Goal: Book appointment/travel/reservation

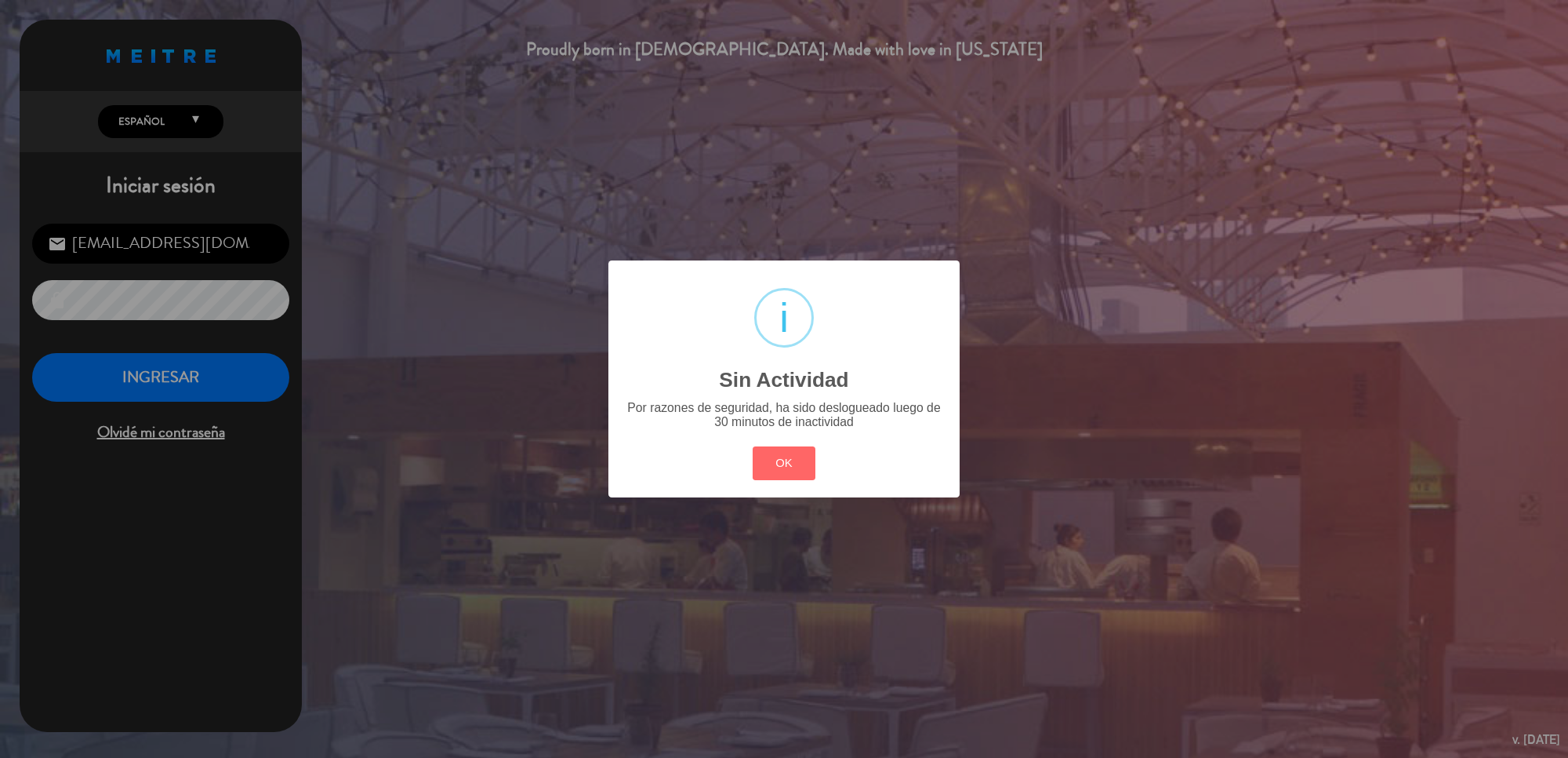
click at [163, 386] on div "? ! i Sin Actividad × Por razones de seguridad, ha sido deslogueado luego de 30…" at bounding box center [784, 379] width 1568 height 758
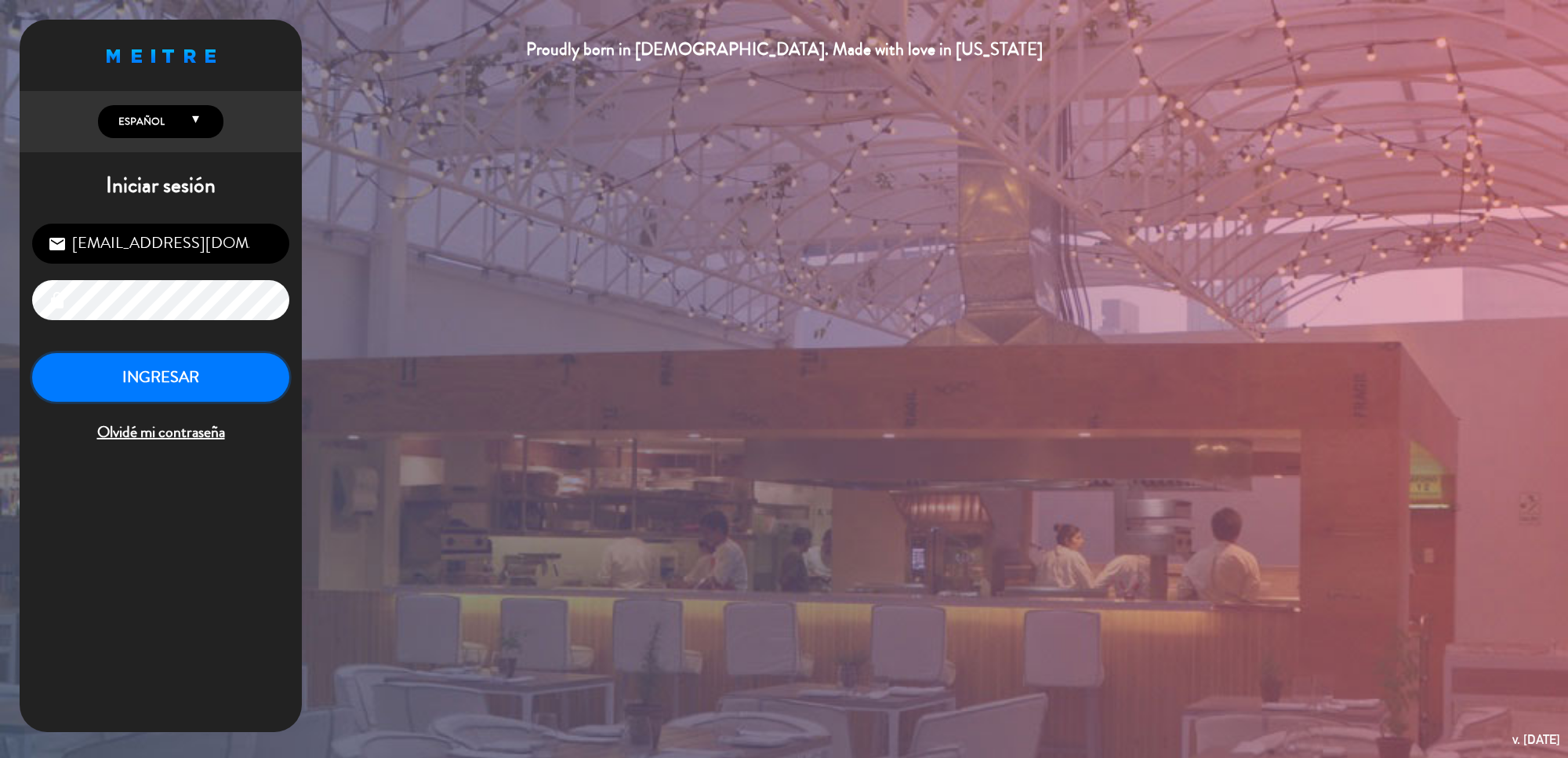
click at [163, 386] on button "INGRESAR" at bounding box center [160, 378] width 257 height 49
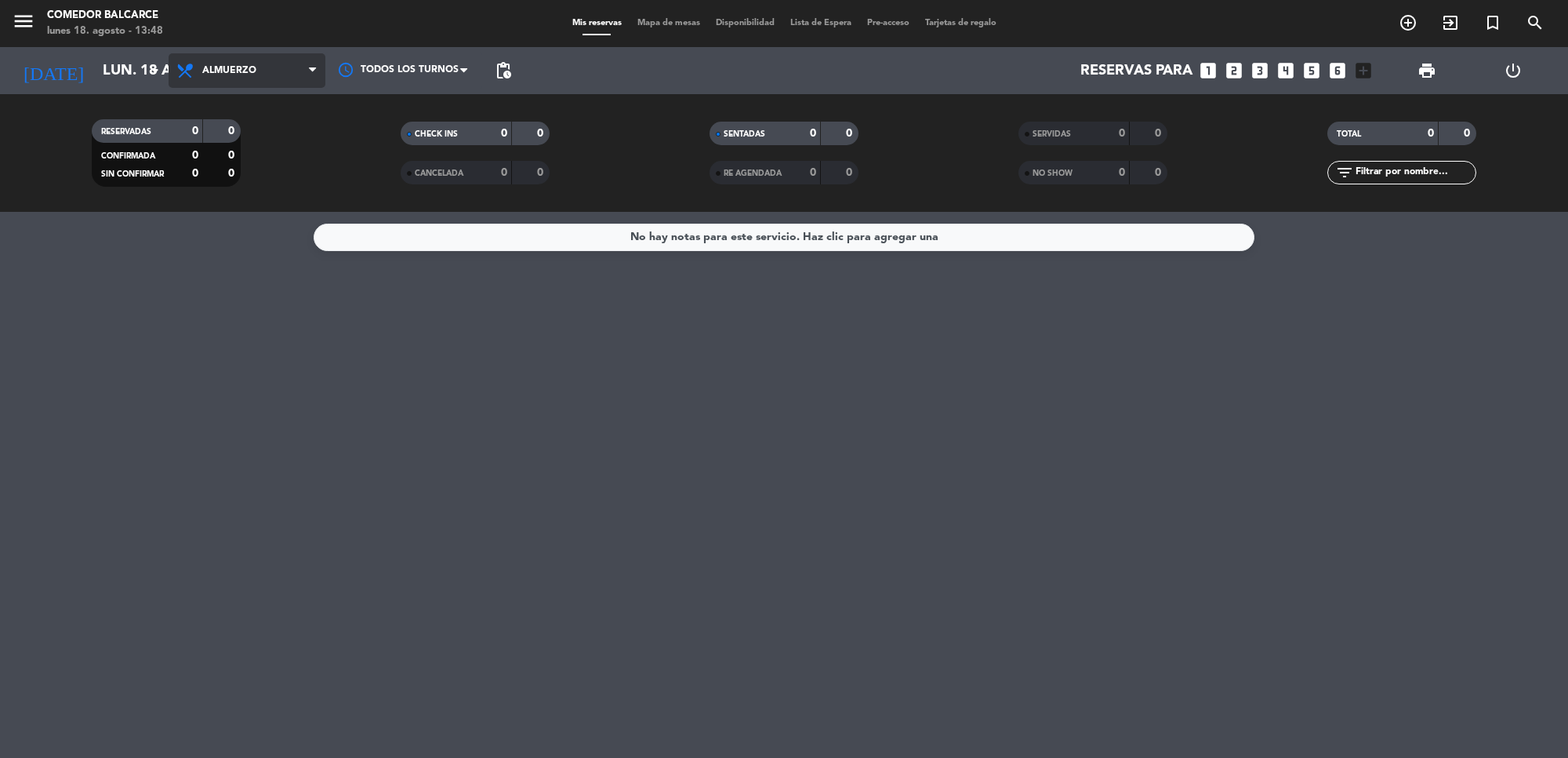
click at [233, 64] on span "Almuerzo" at bounding box center [247, 70] width 157 height 34
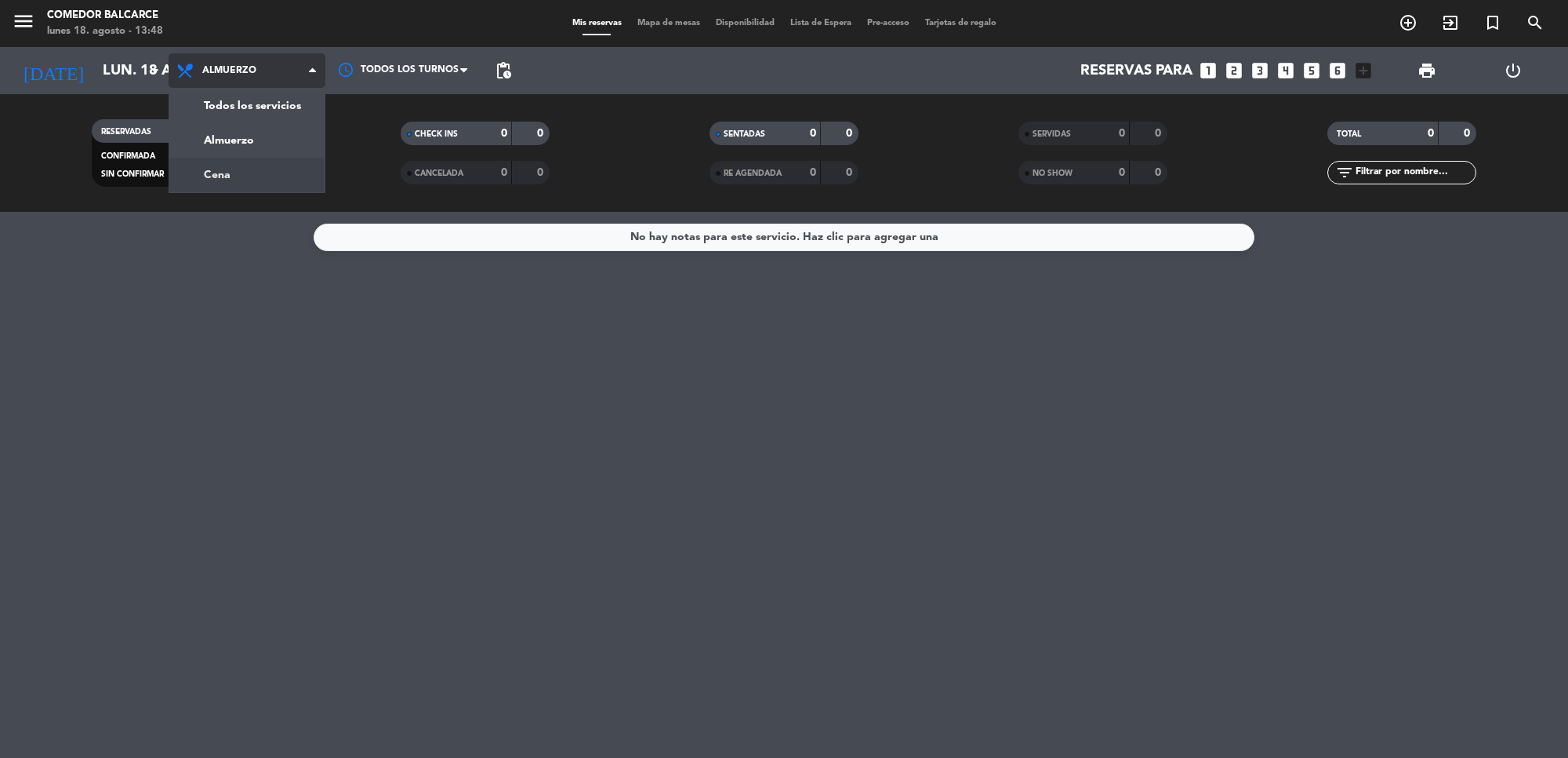
click at [253, 172] on div "menu Comedor Balcarce lunes 18. agosto - 13:48 Mis reservas Mapa de mesas Dispo…" at bounding box center [784, 106] width 1568 height 212
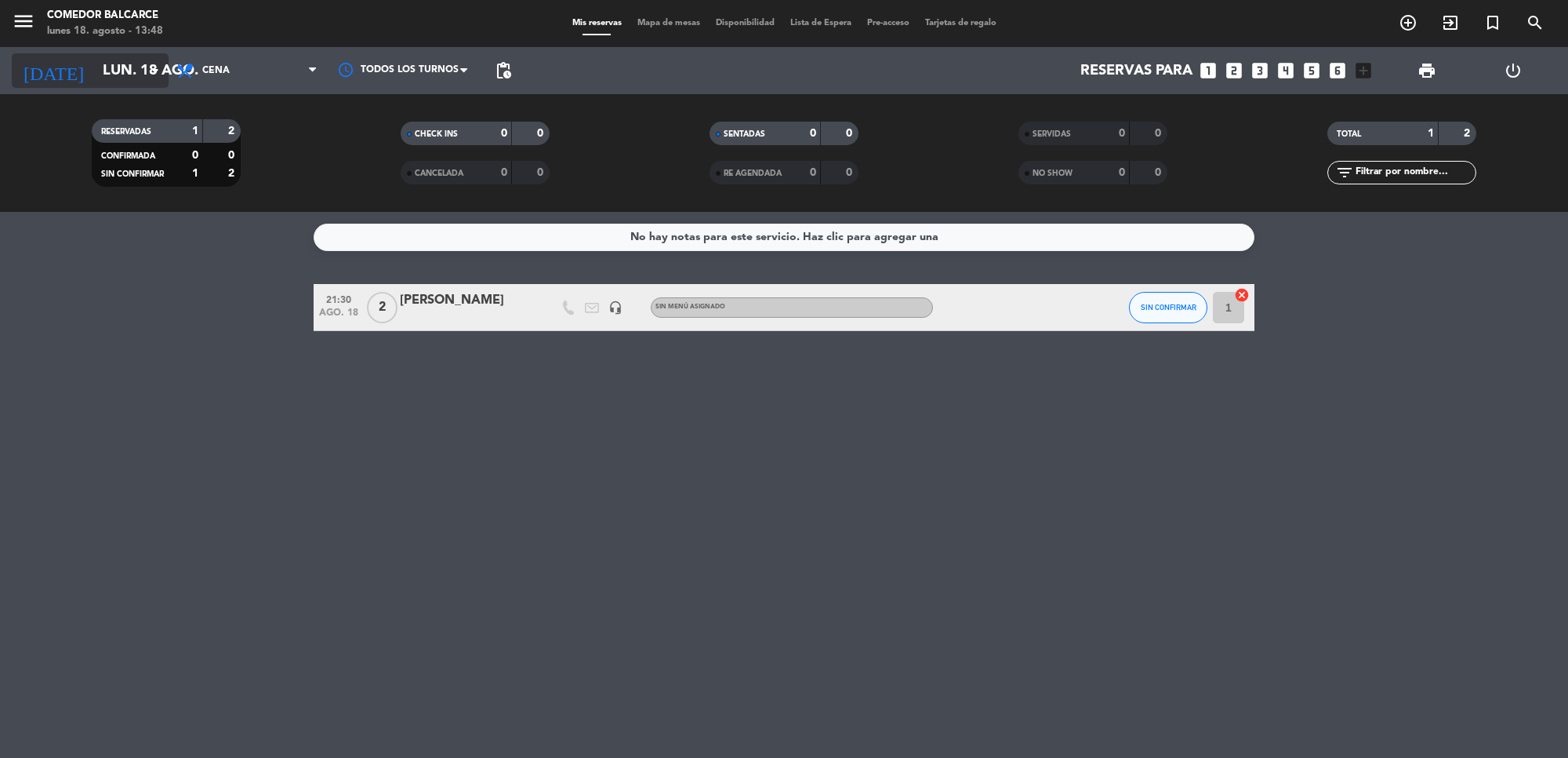
click at [155, 66] on icon "arrow_drop_down" at bounding box center [155, 70] width 19 height 19
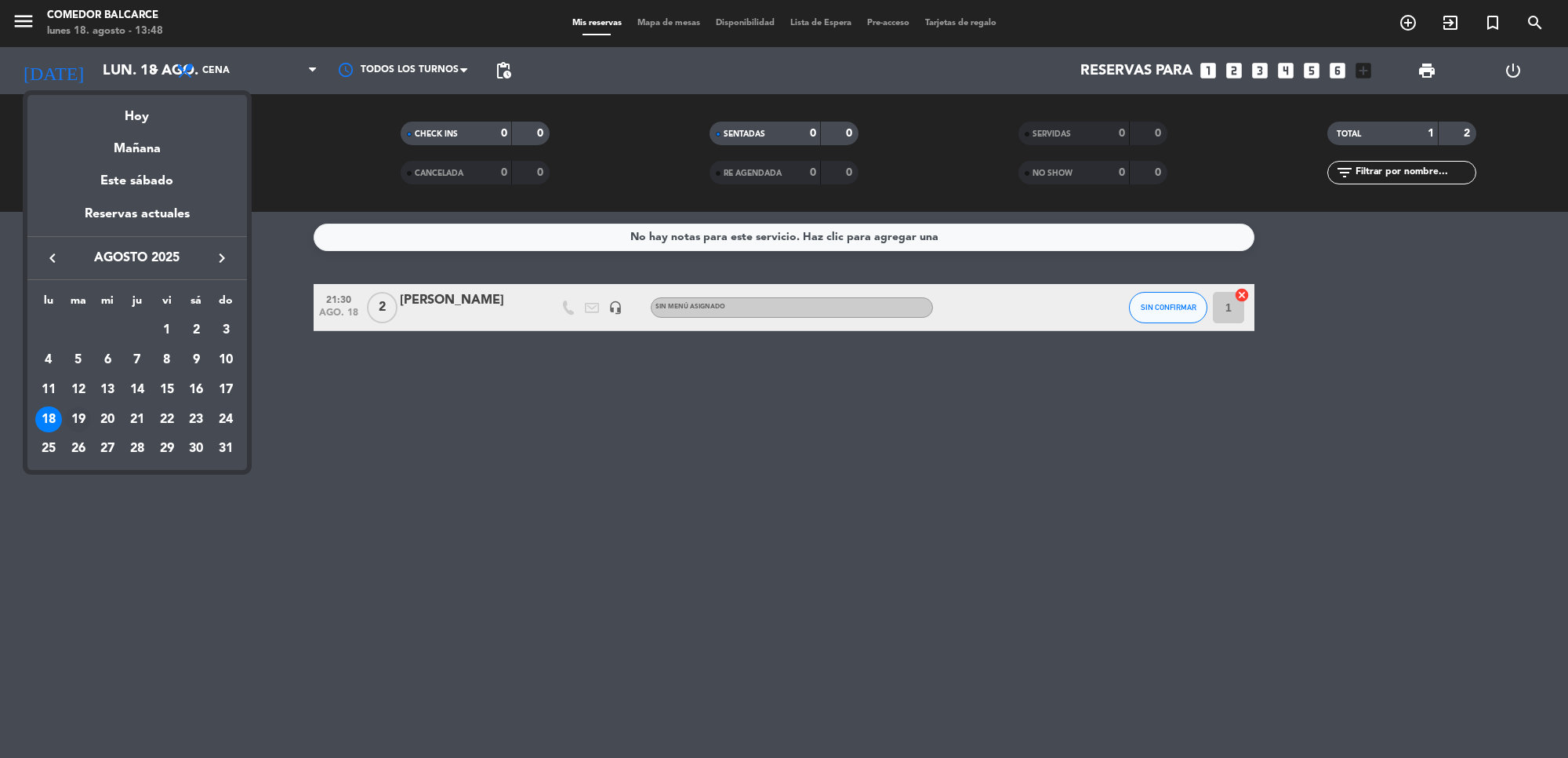
click at [82, 410] on div "19" at bounding box center [79, 420] width 27 height 27
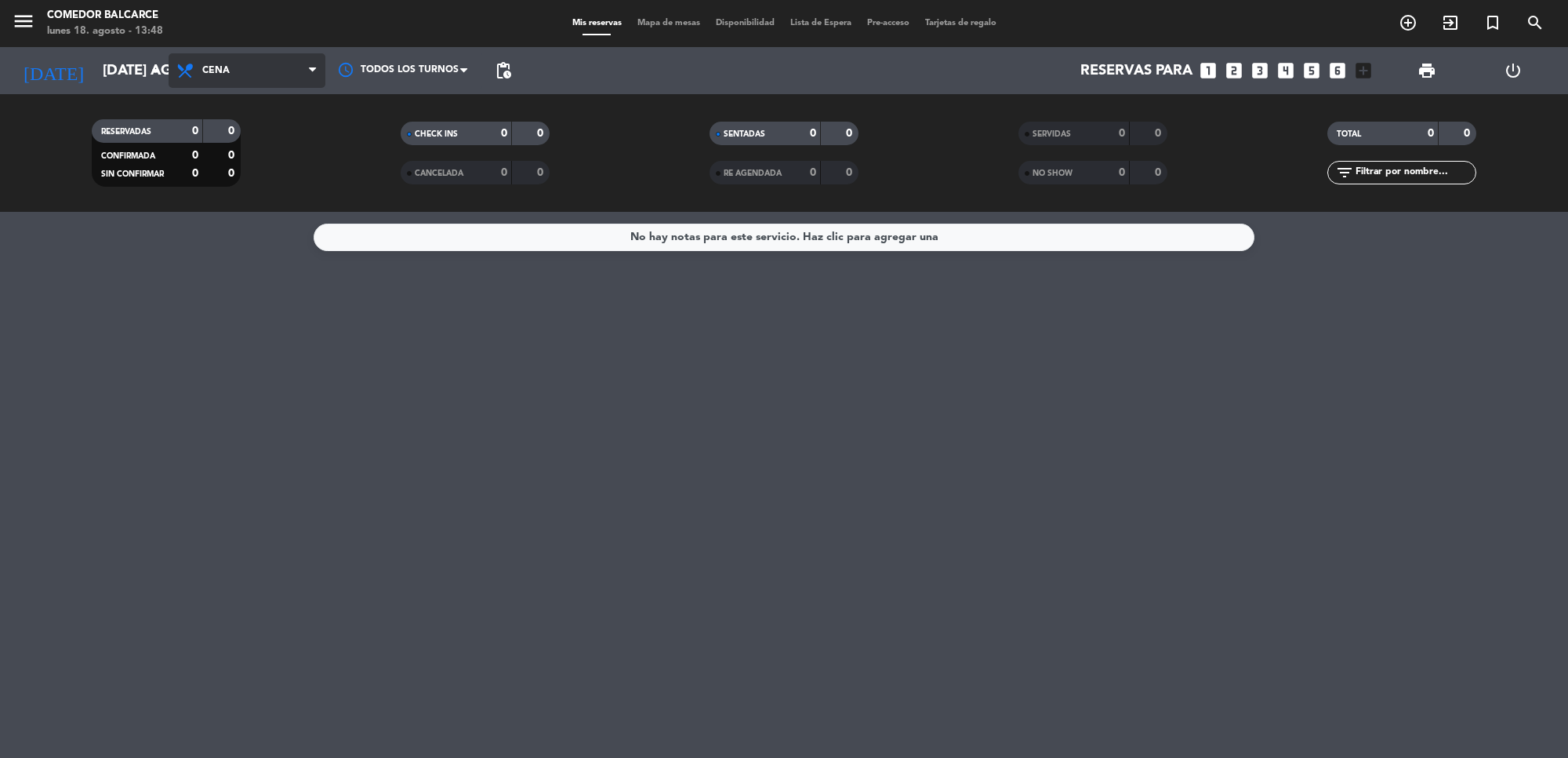
click at [226, 71] on span "Cena" at bounding box center [216, 71] width 28 height 11
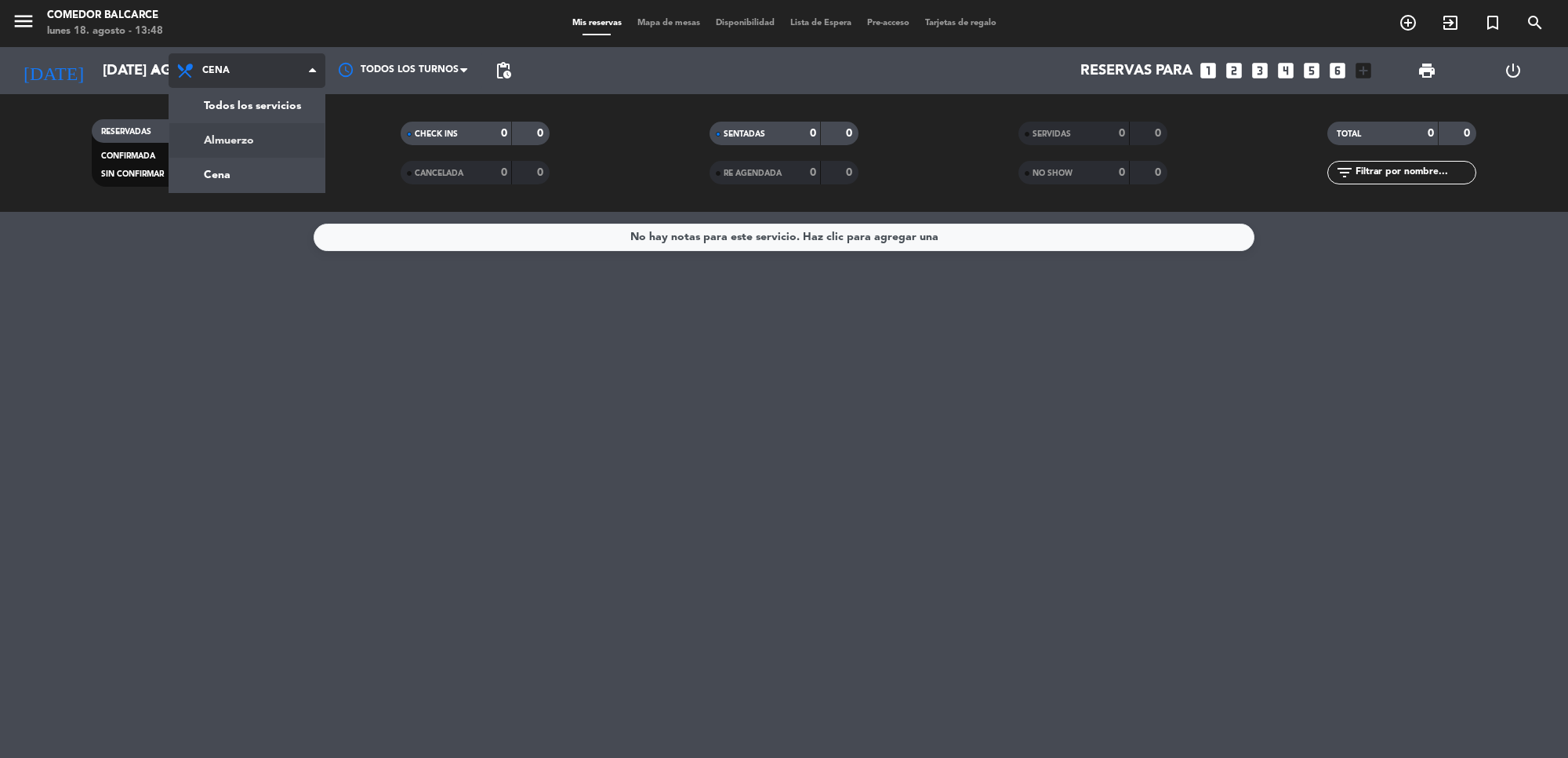
click at [238, 147] on div "menu Comedor Balcarce lunes 18. agosto - 13:48 Mis reservas Mapa de mesas Dispo…" at bounding box center [784, 106] width 1568 height 212
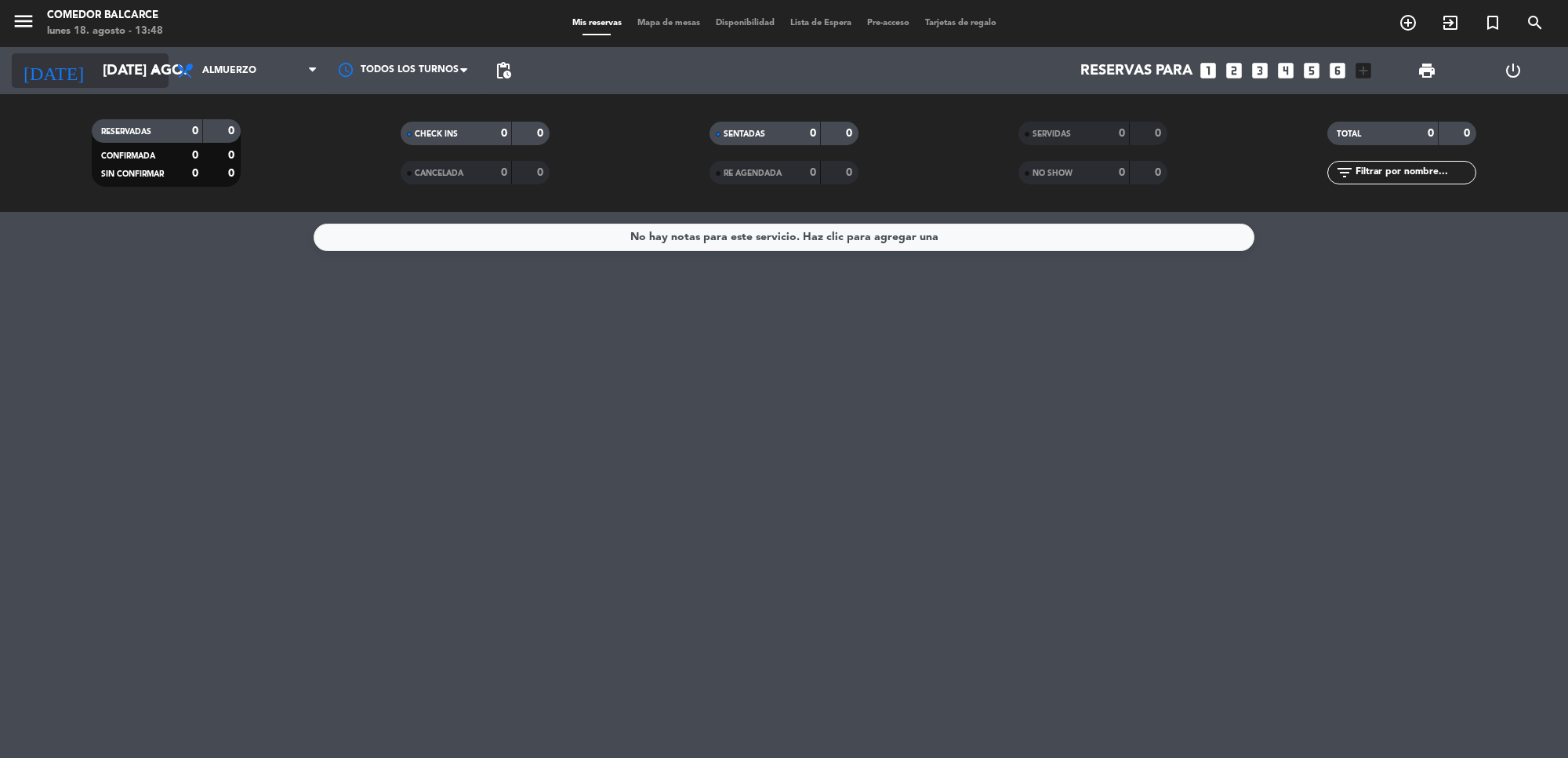
click at [95, 56] on input "[DATE] ago." at bounding box center [187, 70] width 185 height 33
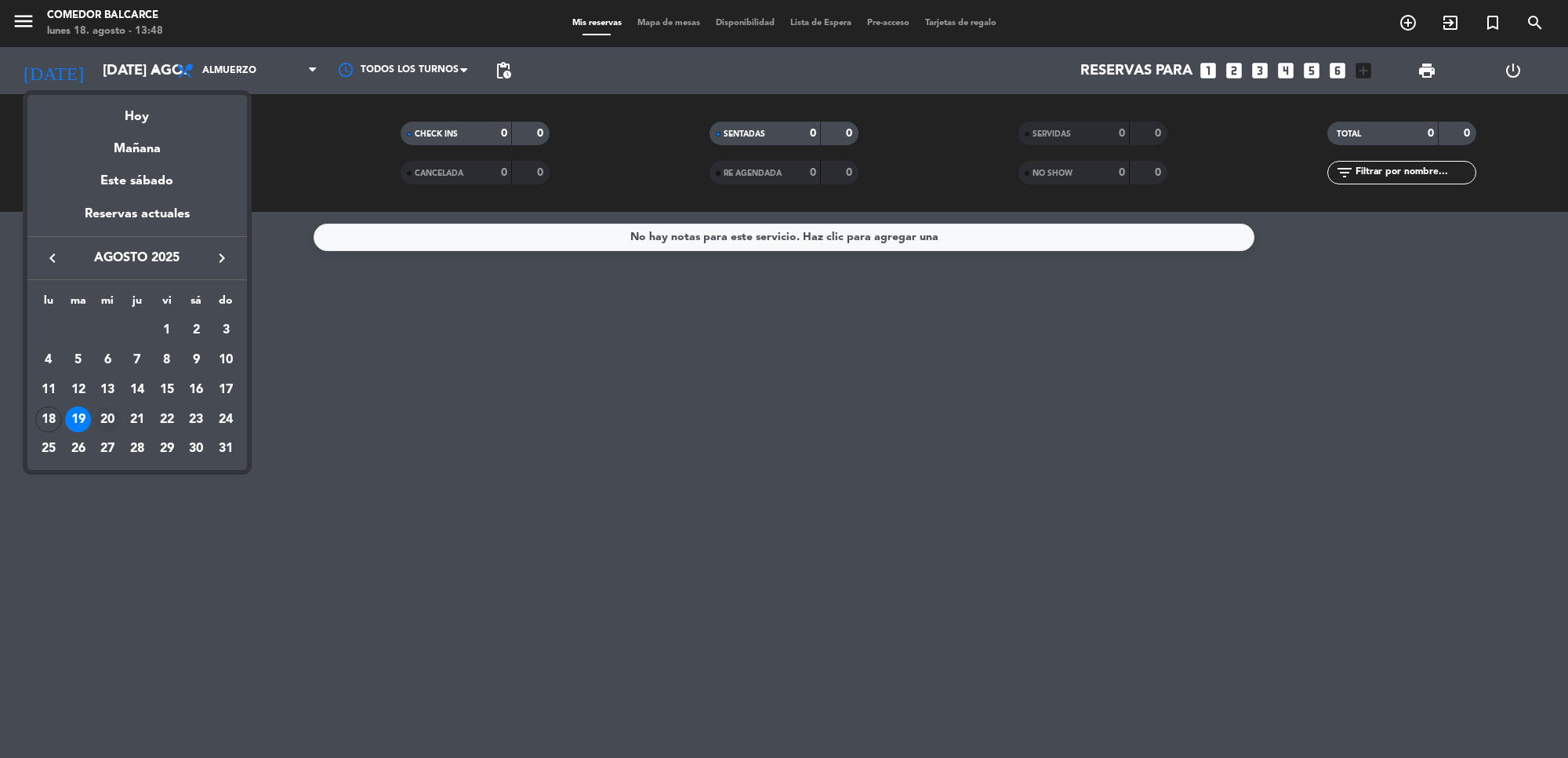
click at [103, 426] on div "20" at bounding box center [108, 420] width 27 height 27
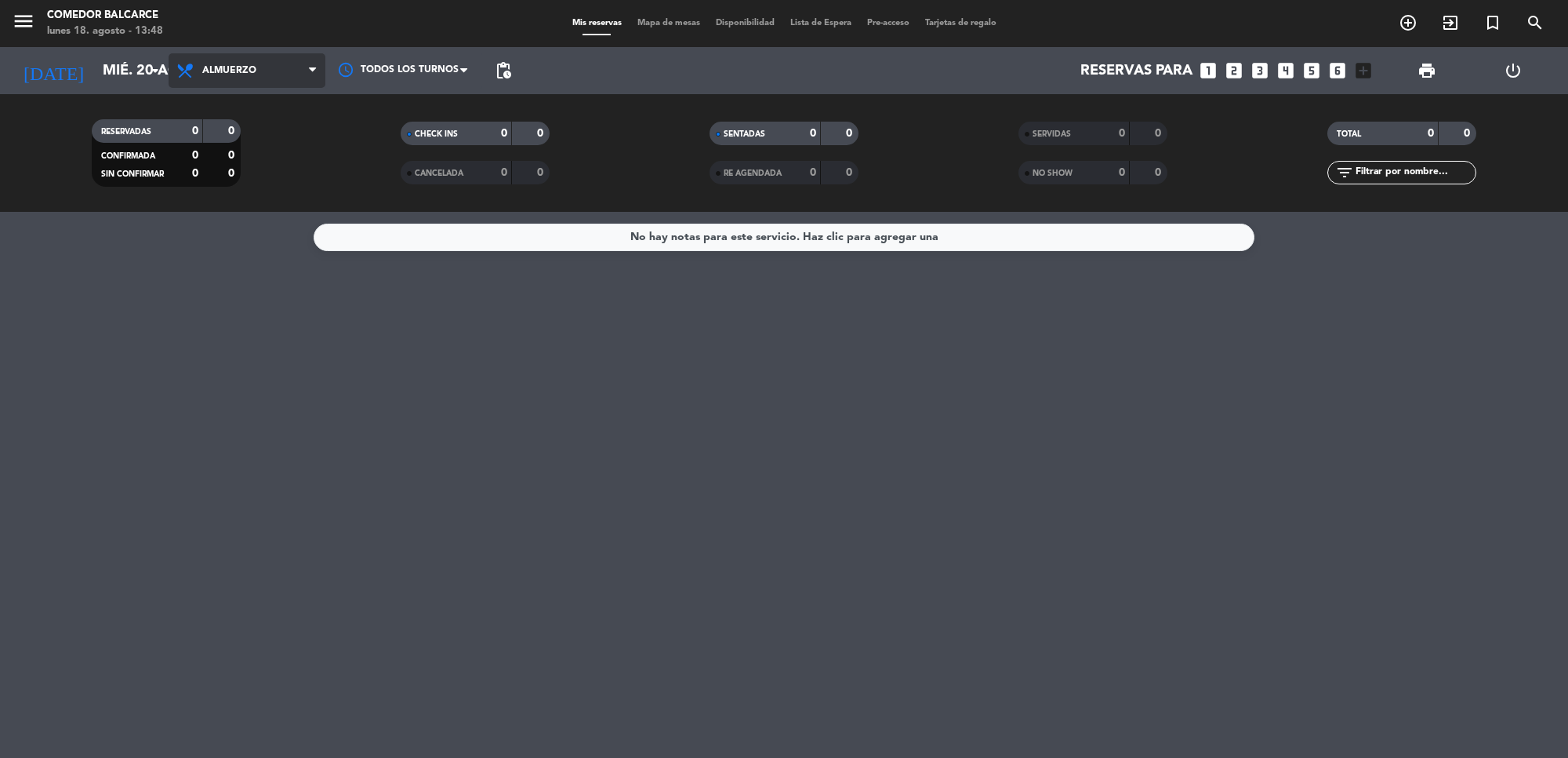
click at [230, 84] on span "Almuerzo" at bounding box center [247, 70] width 157 height 34
click at [221, 170] on div "menu Comedor Balcarce lunes 18. agosto - 13:48 Mis reservas Mapa de mesas Dispo…" at bounding box center [784, 106] width 1568 height 212
click at [135, 68] on input "mié. 20 ago." at bounding box center [187, 70] width 185 height 33
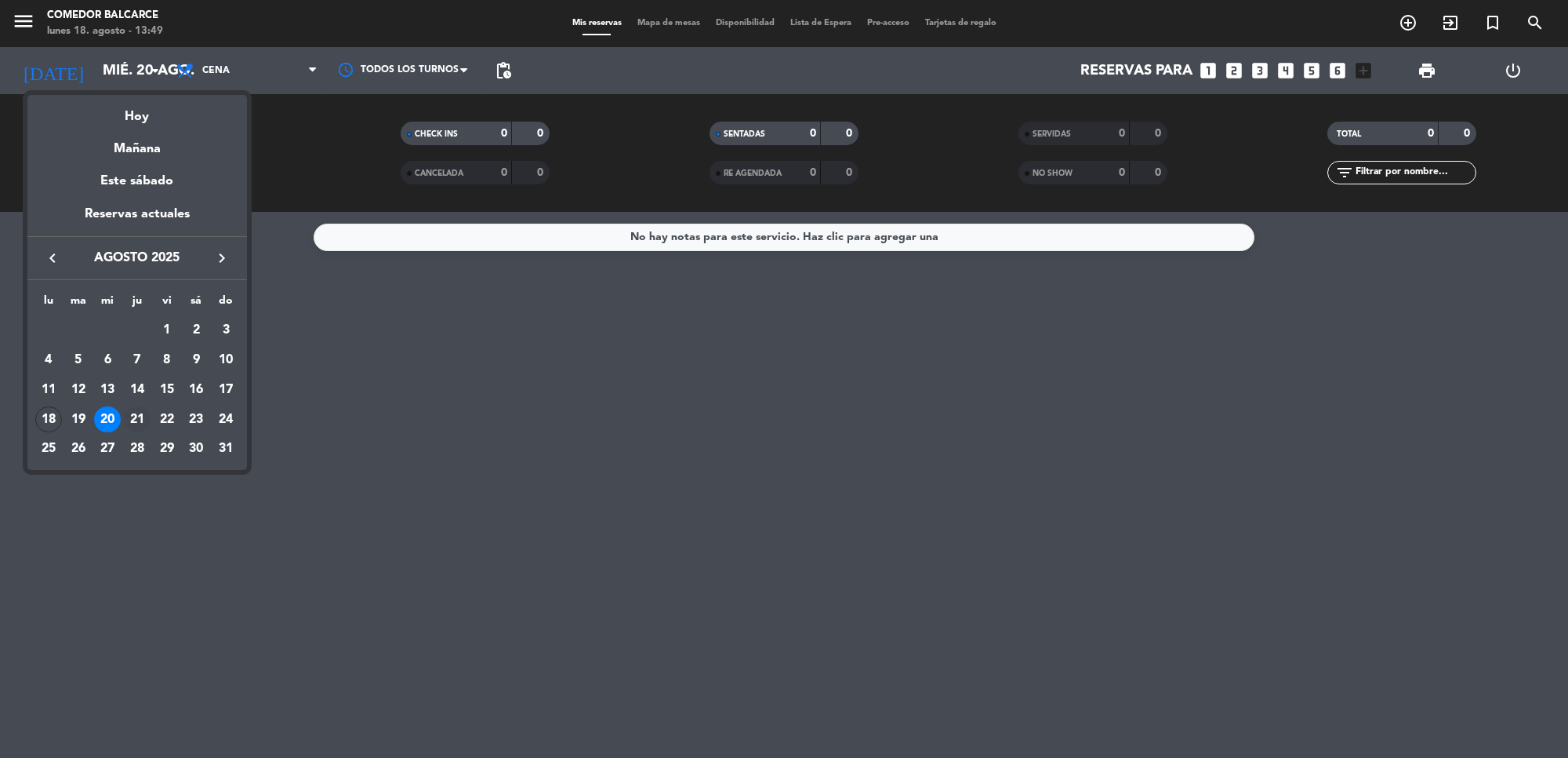
click at [135, 414] on div "21" at bounding box center [137, 420] width 27 height 27
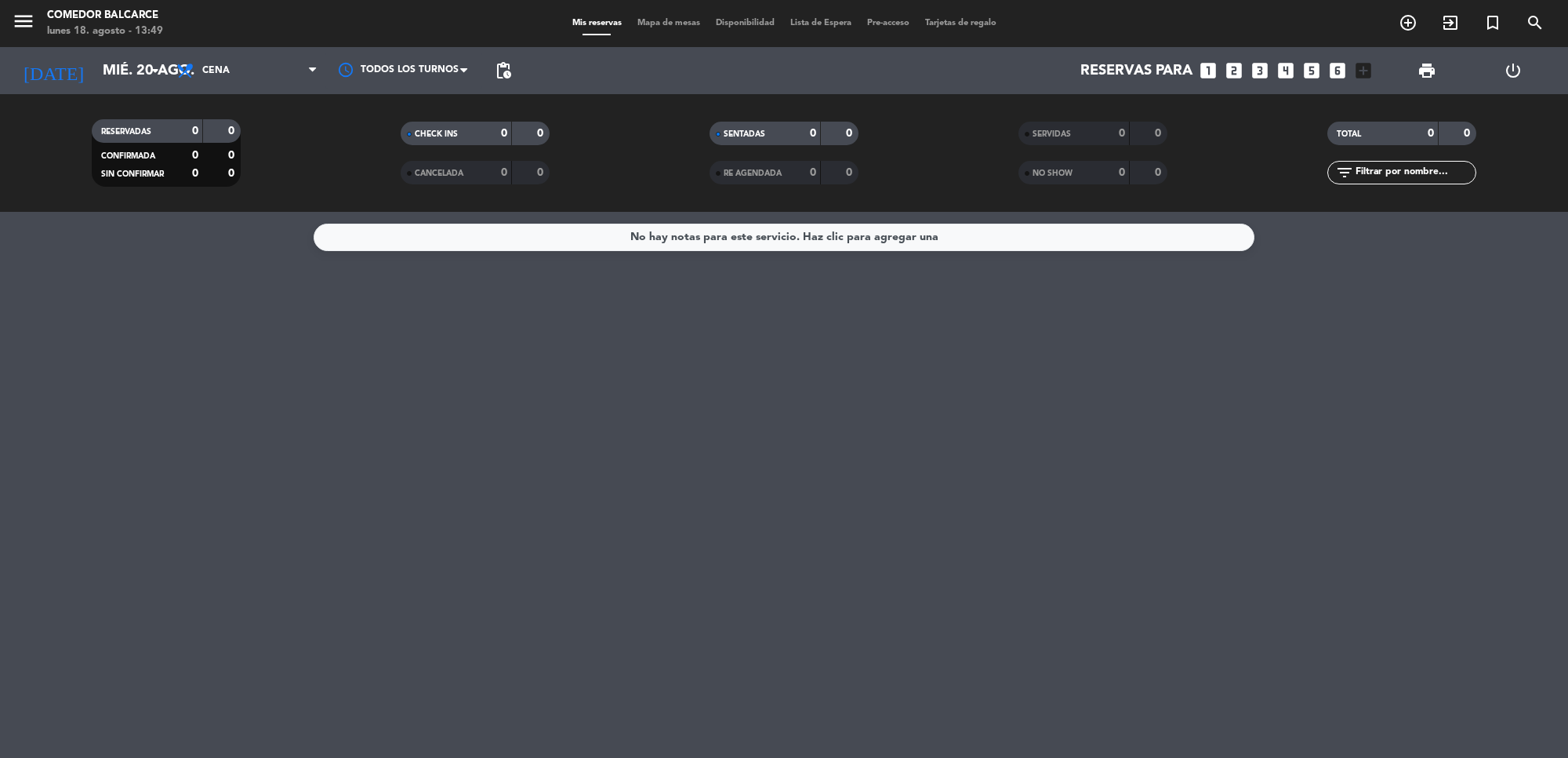
type input "jue. 21 ago."
click at [243, 84] on span "Cena" at bounding box center [247, 70] width 157 height 34
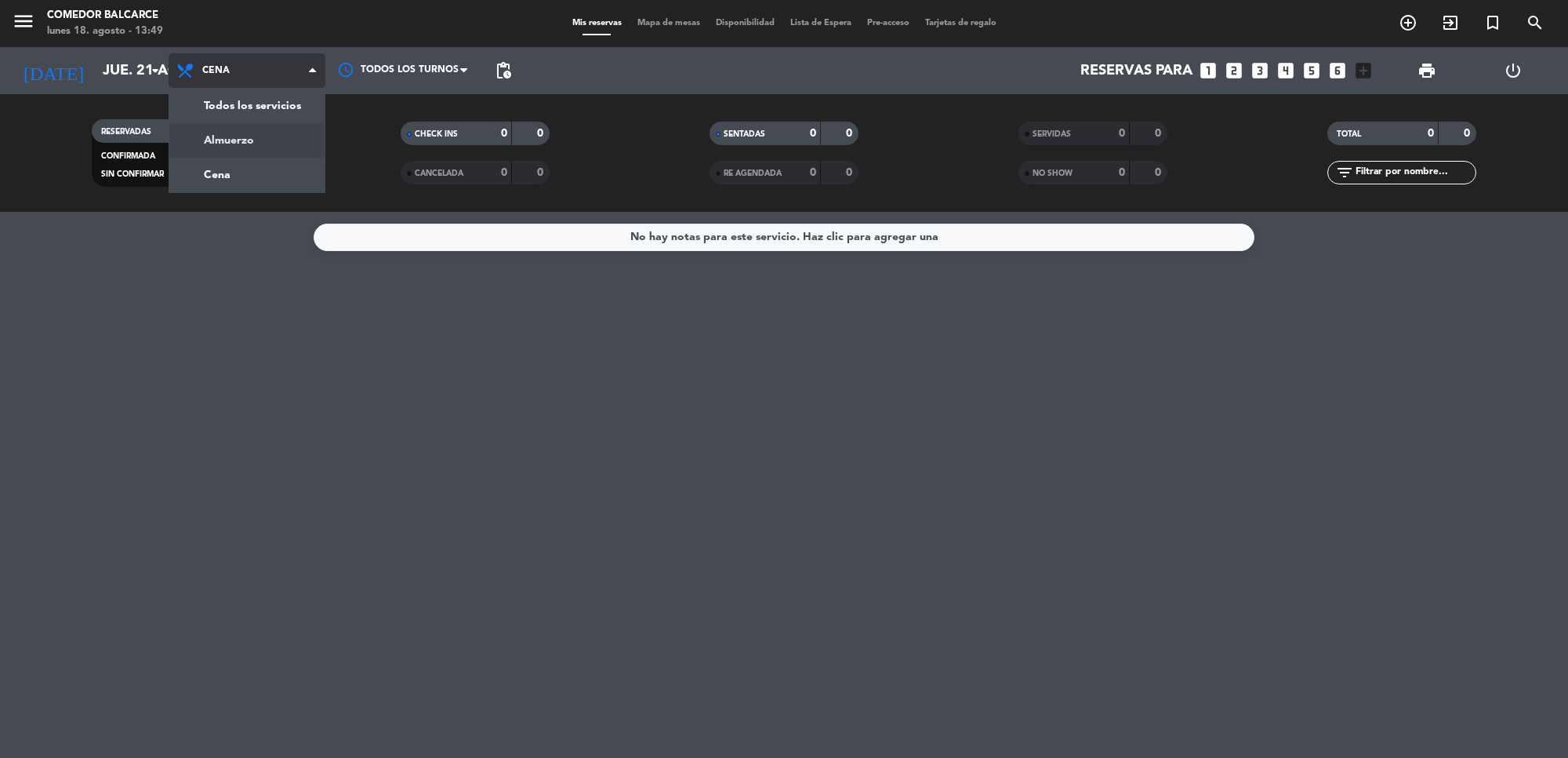
click at [233, 138] on div "menu Comedor Balcarce lunes 18. agosto - 13:49 Mis reservas Mapa de mesas Dispo…" at bounding box center [784, 106] width 1568 height 212
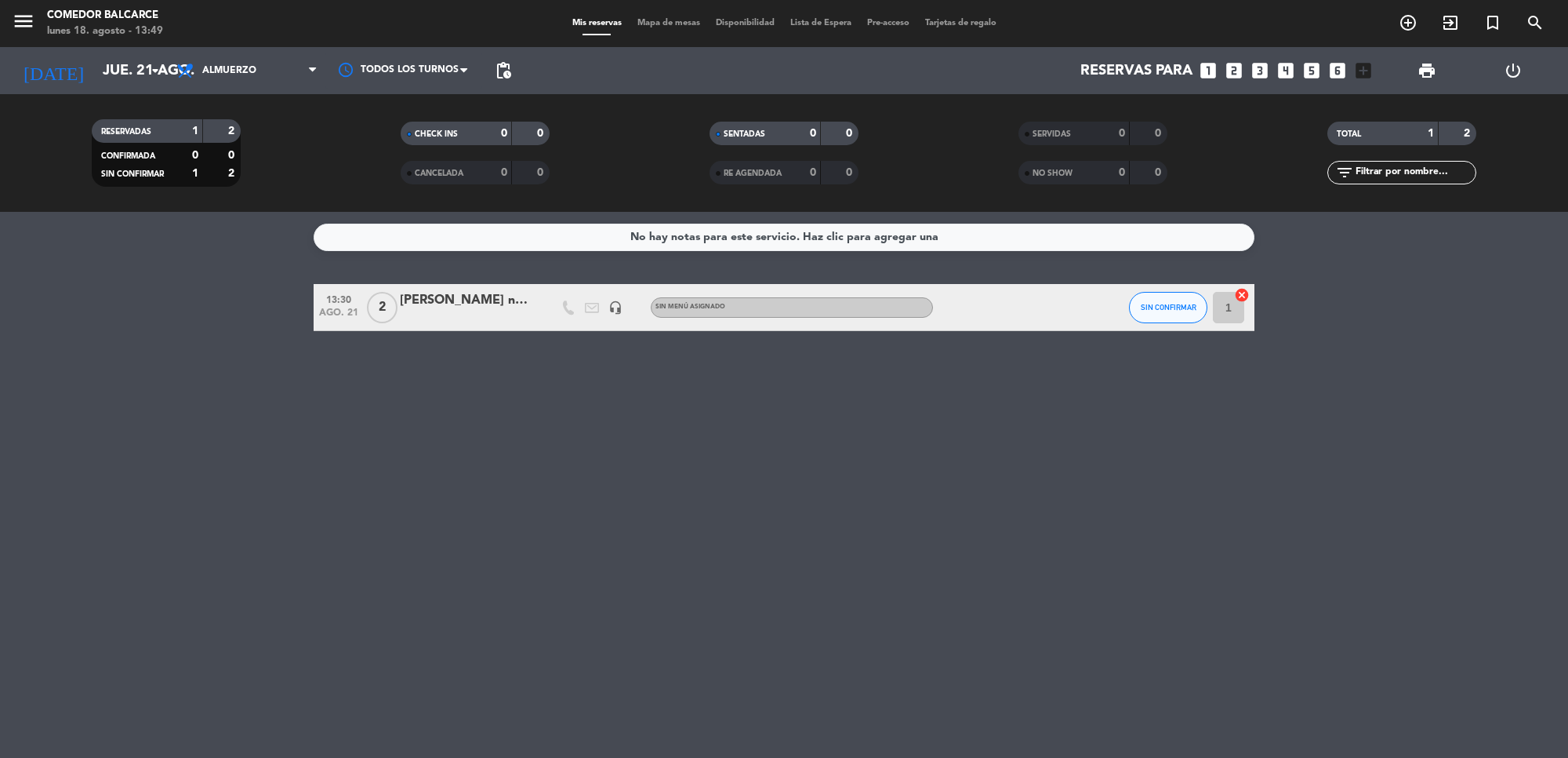
click at [447, 306] on div "[PERSON_NAME] no se cobra." at bounding box center [466, 301] width 134 height 21
